Goal: Obtain resource: Download file/media

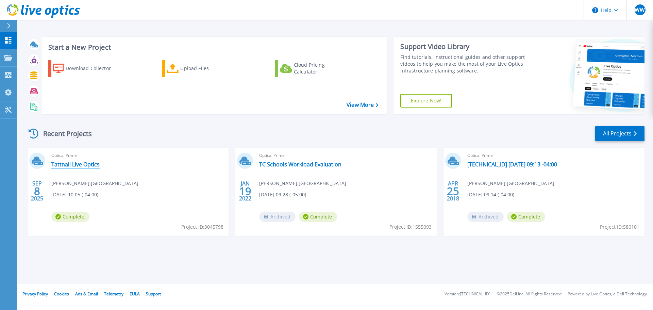
click at [79, 167] on link "Tattnall Live Optics" at bounding box center [75, 164] width 48 height 7
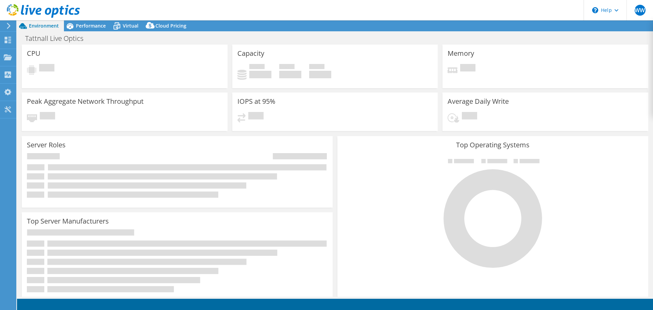
select select "USD"
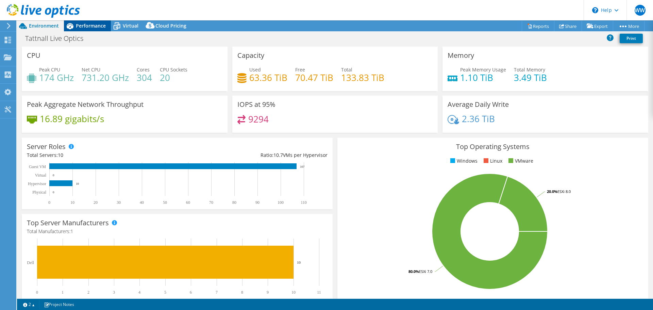
click at [86, 28] on span "Performance" at bounding box center [91, 25] width 30 height 6
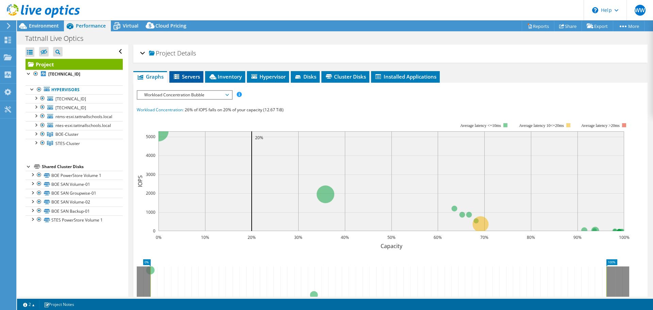
click at [191, 76] on span "Servers" at bounding box center [186, 76] width 27 height 7
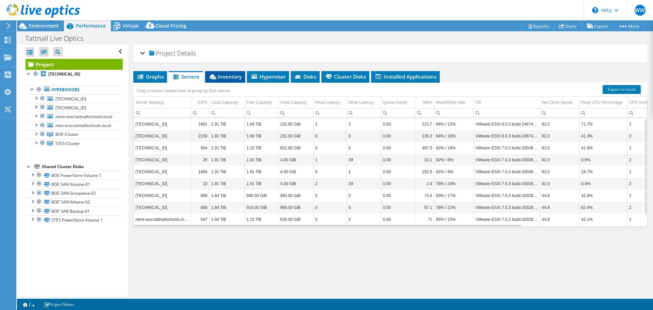
click at [228, 78] on span "Inventory" at bounding box center [225, 76] width 33 height 7
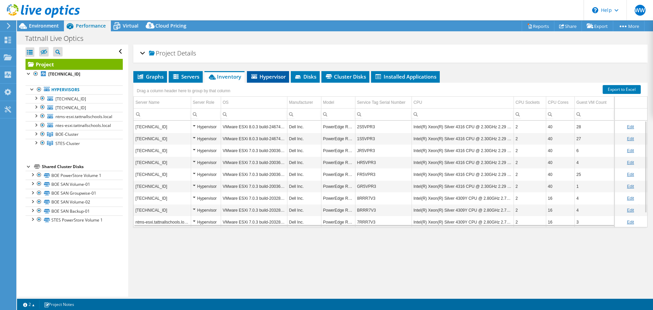
click at [265, 78] on span "Hypervisor" at bounding box center [267, 76] width 35 height 7
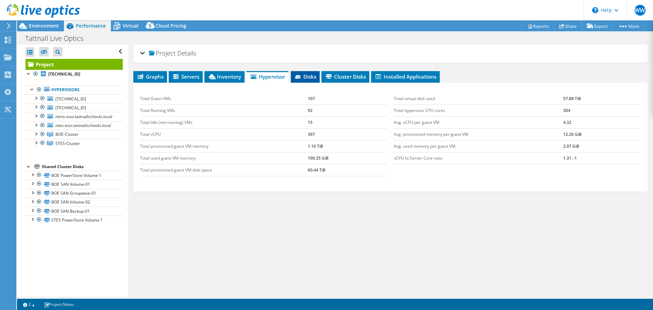
click at [309, 76] on span "Disks" at bounding box center [305, 76] width 22 height 7
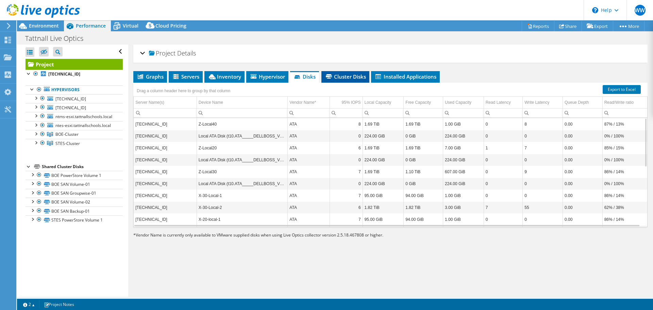
click at [354, 78] on span "Cluster Disks" at bounding box center [345, 76] width 41 height 7
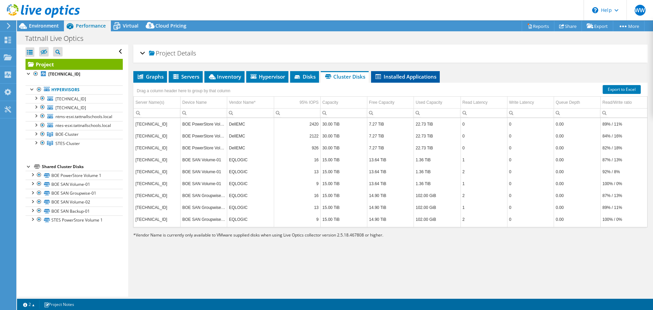
click at [405, 76] on span "Installed Applications" at bounding box center [406, 76] width 62 height 7
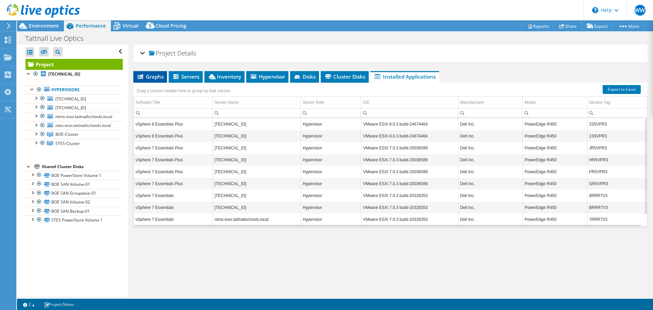
click at [148, 78] on span "Graphs" at bounding box center [150, 76] width 27 height 7
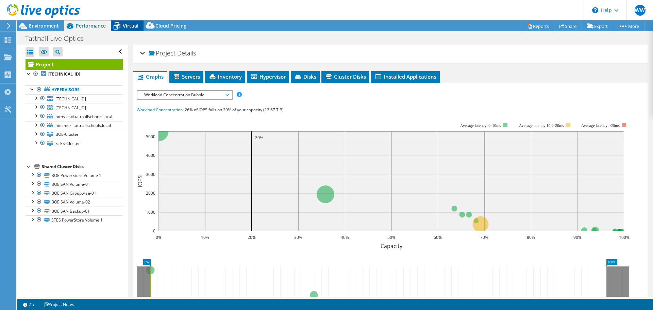
click at [131, 26] on span "Virtual" at bounding box center [131, 25] width 16 height 6
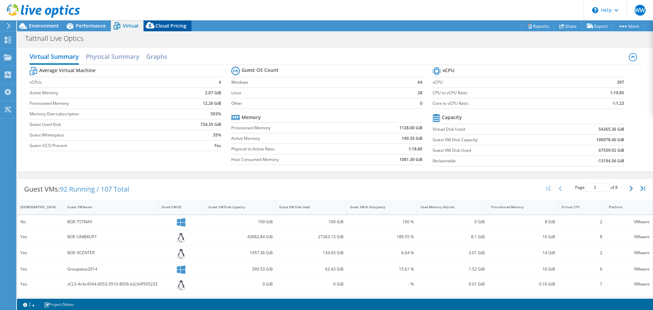
click at [170, 28] on span "Cloud Pricing" at bounding box center [171, 25] width 31 height 6
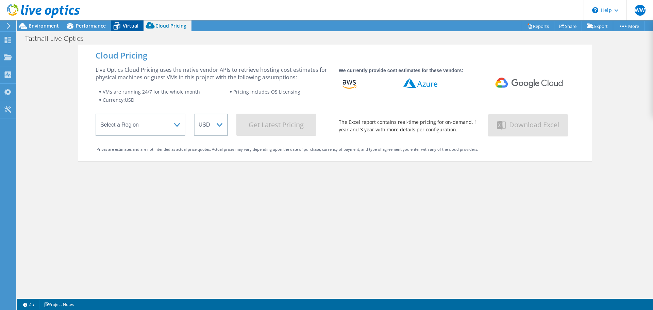
click at [128, 30] on div "Virtual" at bounding box center [127, 25] width 33 height 11
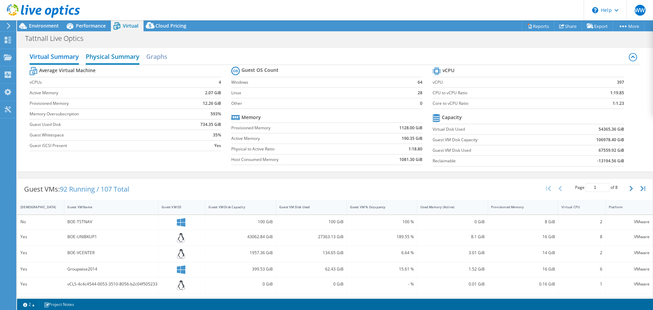
click at [118, 57] on h2 "Physical Summary" at bounding box center [113, 57] width 54 height 15
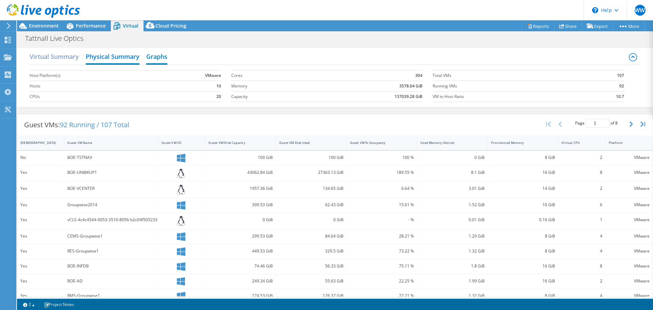
click at [159, 56] on h2 "Graphs" at bounding box center [156, 57] width 21 height 15
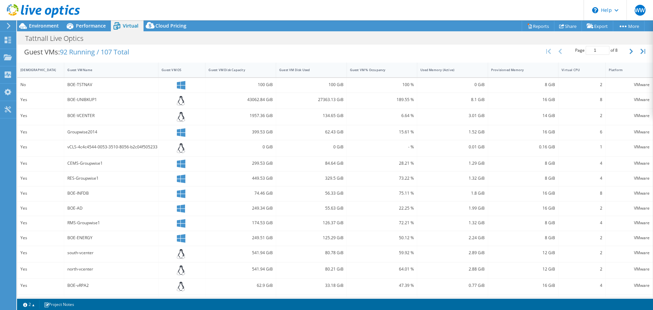
scroll to position [206, 0]
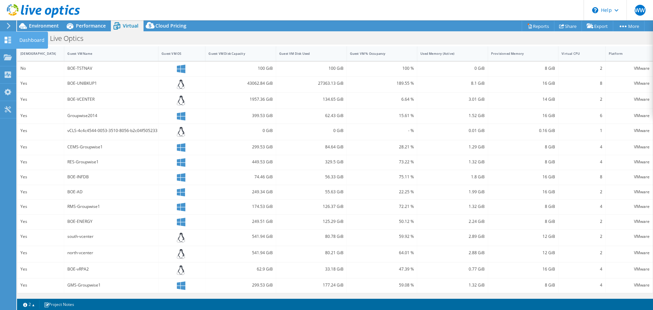
click at [10, 40] on use at bounding box center [8, 40] width 6 height 6
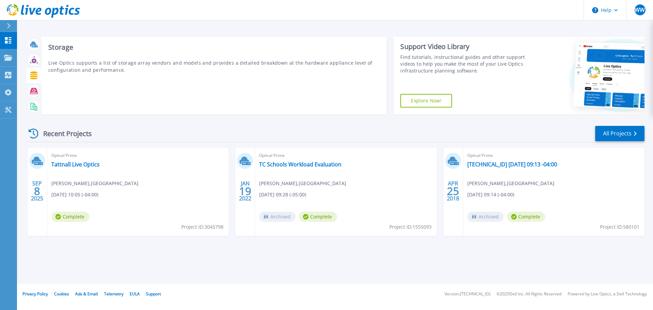
click at [34, 75] on icon at bounding box center [33, 75] width 7 height 8
click at [33, 61] on icon at bounding box center [34, 60] width 8 height 8
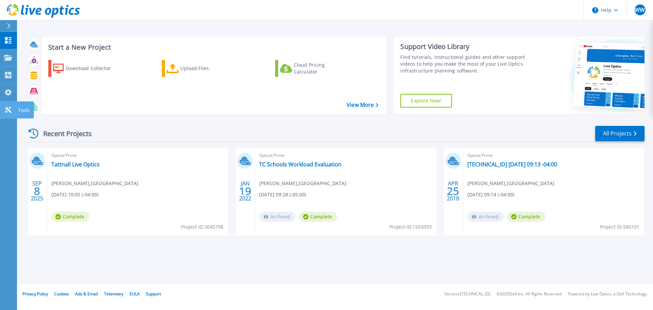
click at [8, 111] on icon at bounding box center [8, 110] width 6 height 6
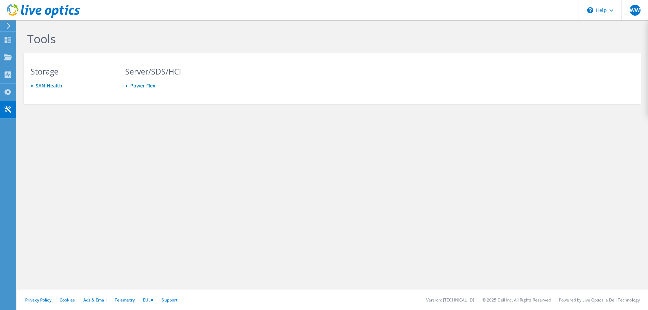
click at [45, 86] on link "SAN Health" at bounding box center [49, 85] width 27 height 6
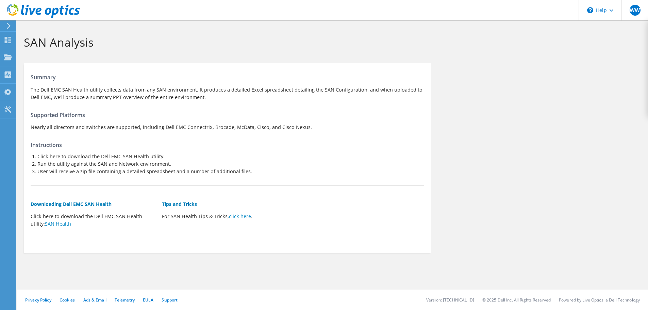
click at [9, 25] on icon at bounding box center [8, 26] width 5 height 6
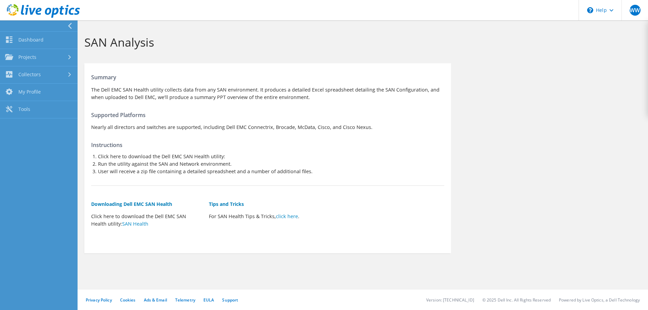
click at [66, 26] on div at bounding box center [37, 25] width 78 height 11
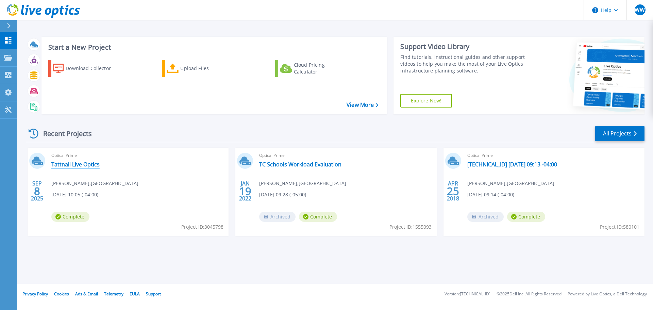
click at [74, 165] on link "Tattnall Live Optics" at bounding box center [75, 164] width 48 height 7
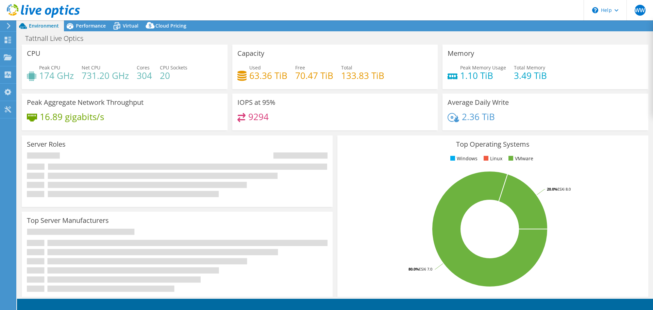
select select "USD"
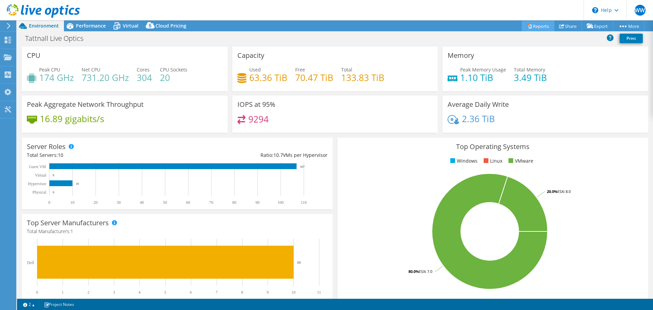
click at [541, 24] on link "Reports" at bounding box center [538, 26] width 33 height 11
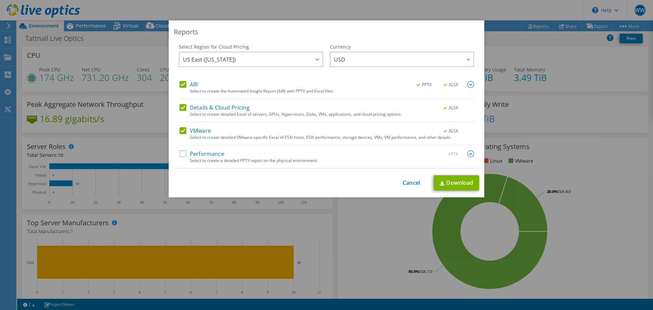
click at [468, 154] on img at bounding box center [471, 153] width 7 height 7
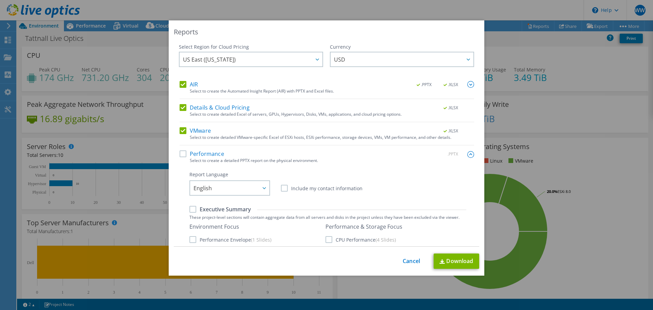
click at [468, 154] on img at bounding box center [471, 154] width 7 height 7
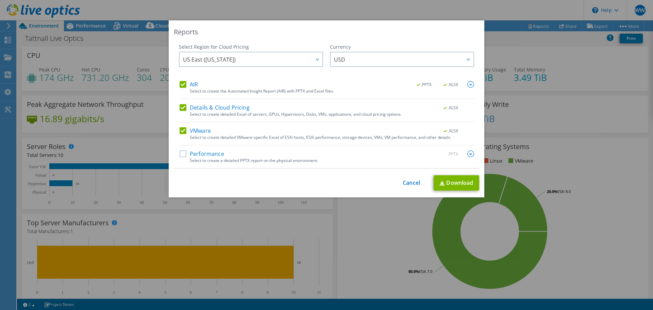
click at [470, 85] on img at bounding box center [471, 84] width 7 height 7
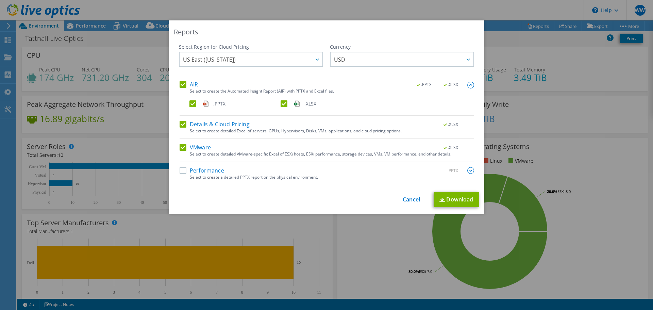
click at [192, 83] on label "AIR" at bounding box center [189, 84] width 18 height 7
click at [0, 0] on input "AIR" at bounding box center [0, 0] width 0 height 0
click at [192, 83] on label "AIR" at bounding box center [189, 84] width 18 height 7
click at [0, 0] on input "AIR" at bounding box center [0, 0] width 0 height 0
click at [183, 125] on label "Details & Cloud Pricing" at bounding box center [215, 124] width 70 height 7
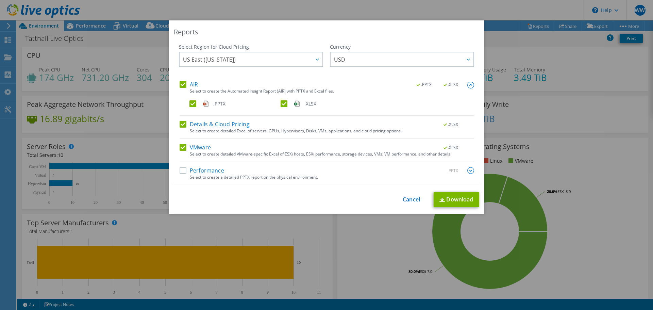
click at [0, 0] on input "Details & Cloud Pricing" at bounding box center [0, 0] width 0 height 0
click at [180, 150] on label "VMware" at bounding box center [195, 147] width 31 height 7
click at [0, 0] on input "VMware" at bounding box center [0, 0] width 0 height 0
click at [460, 202] on link "Download" at bounding box center [457, 199] width 46 height 15
click at [386, 245] on div "Reports Select Region for Cloud Pricing Asia Pacific (Hong Kong) Asia Pacific (…" at bounding box center [326, 154] width 653 height 269
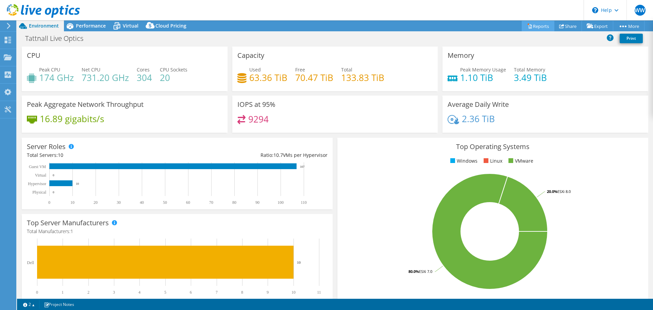
click at [533, 27] on link "Reports" at bounding box center [538, 26] width 33 height 11
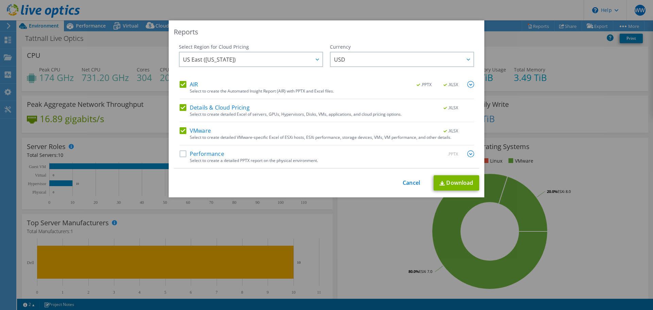
click at [468, 85] on img at bounding box center [471, 84] width 7 height 7
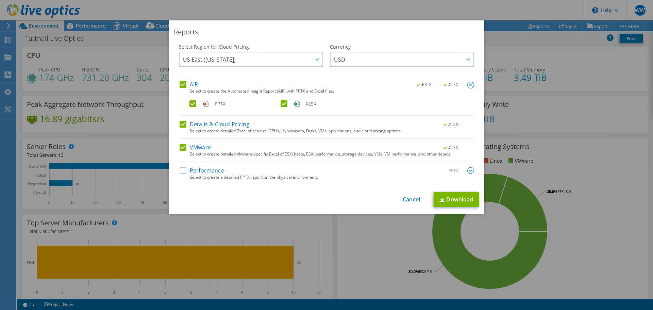
click at [468, 85] on img at bounding box center [471, 85] width 7 height 7
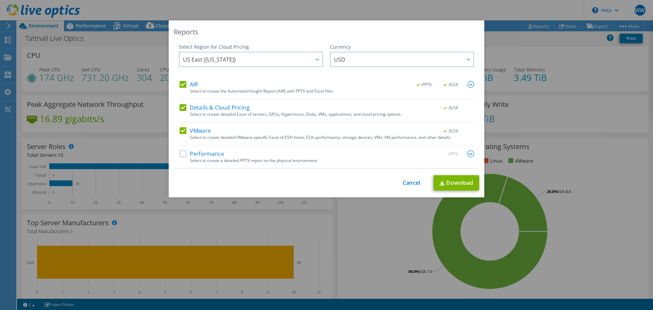
click at [181, 109] on label "Details & Cloud Pricing" at bounding box center [215, 107] width 70 height 7
click at [0, 0] on input "Details & Cloud Pricing" at bounding box center [0, 0] width 0 height 0
click at [180, 132] on label "VMware" at bounding box center [195, 130] width 31 height 7
click at [0, 0] on input "VMware" at bounding box center [0, 0] width 0 height 0
click at [449, 182] on link "Download" at bounding box center [457, 182] width 46 height 15
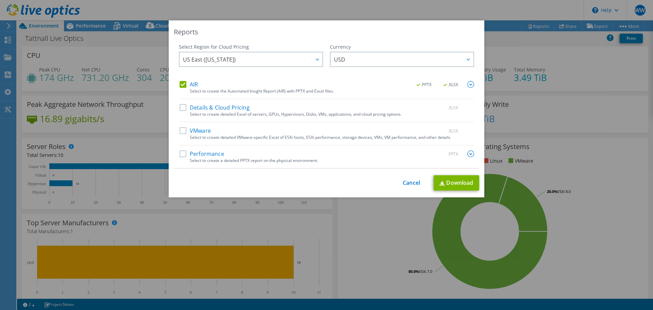
click at [180, 109] on label "Details & Cloud Pricing" at bounding box center [215, 107] width 70 height 7
click at [0, 0] on input "Details & Cloud Pricing" at bounding box center [0, 0] width 0 height 0
click at [180, 130] on label "VMware" at bounding box center [195, 130] width 31 height 7
click at [0, 0] on input "VMware" at bounding box center [0, 0] width 0 height 0
click at [453, 186] on link "Download" at bounding box center [457, 182] width 46 height 15
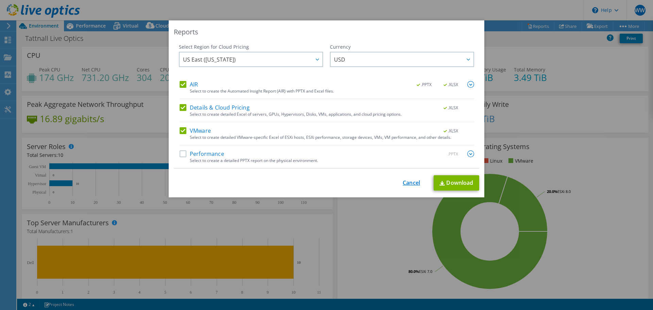
click at [403, 183] on link "Cancel" at bounding box center [411, 183] width 17 height 6
